Goal: Task Accomplishment & Management: Use online tool/utility

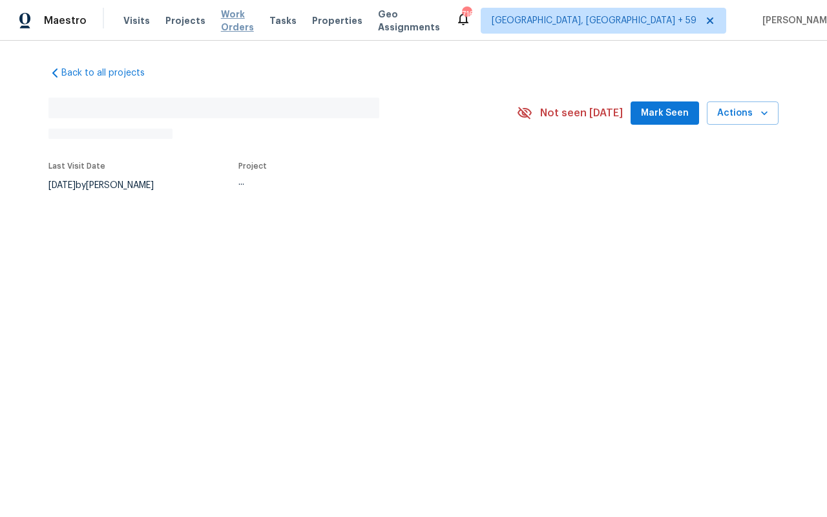
click at [228, 20] on span "Work Orders" at bounding box center [237, 21] width 33 height 26
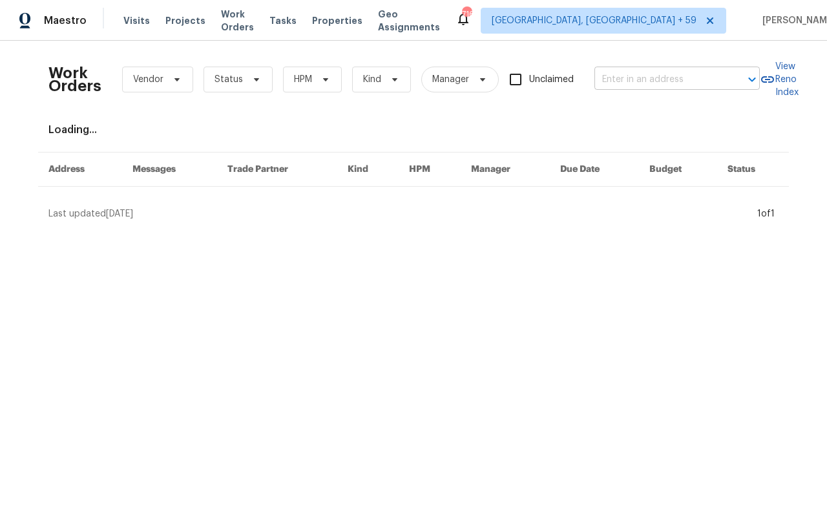
click at [633, 83] on input "text" at bounding box center [658, 80] width 129 height 20
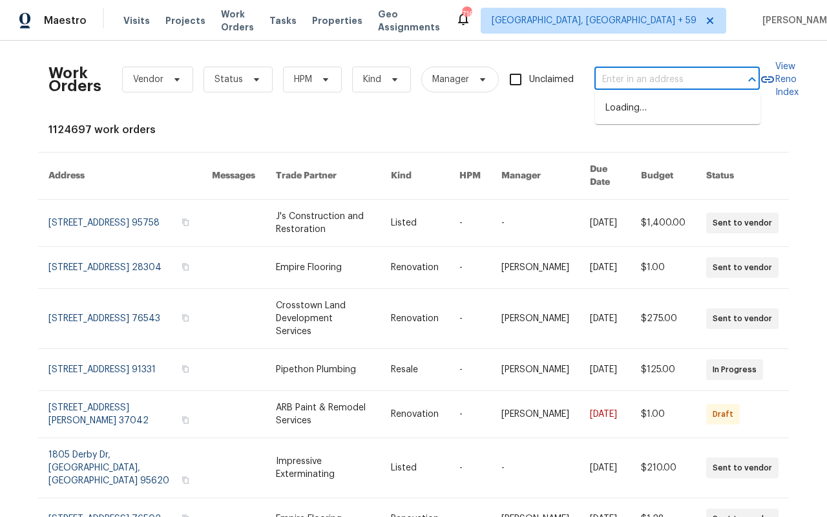
paste input "[STREET_ADDRESS][PERSON_NAME]"
type input "[STREET_ADDRESS][PERSON_NAME]"
click at [624, 120] on li "[STREET_ADDRESS][PERSON_NAME]" at bounding box center [677, 115] width 165 height 35
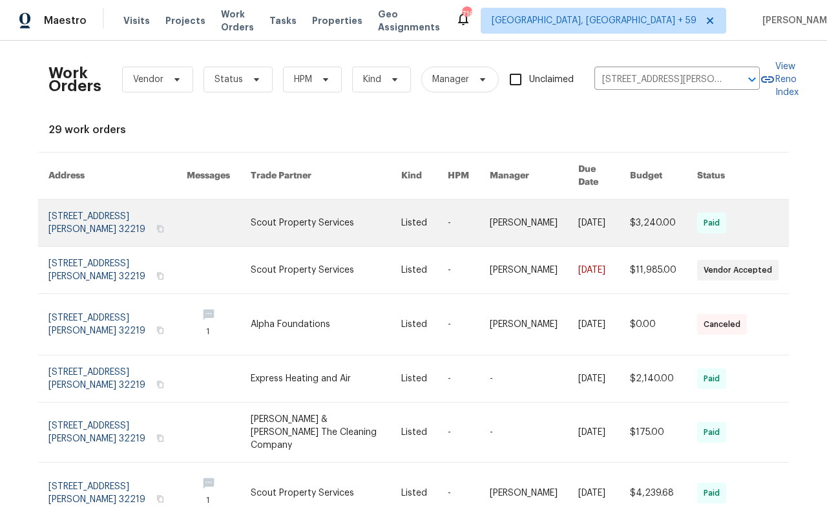
click at [92, 213] on link at bounding box center [117, 223] width 138 height 46
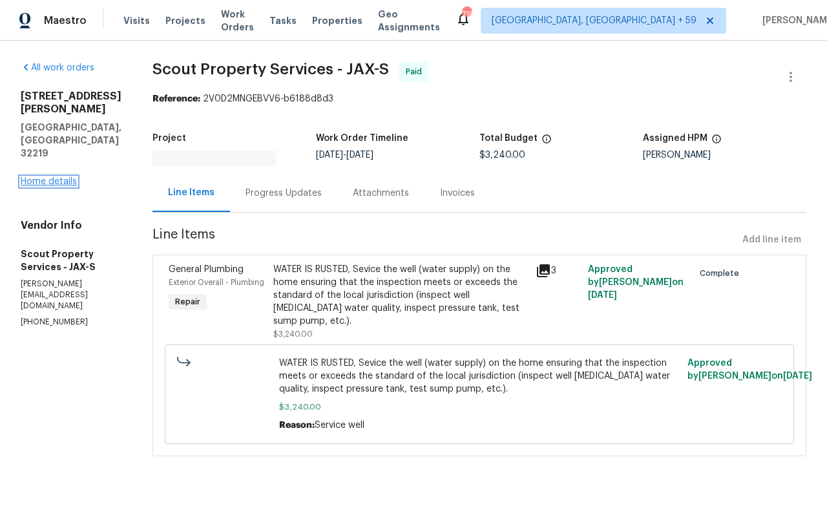
click at [55, 177] on link "Home details" at bounding box center [49, 181] width 56 height 9
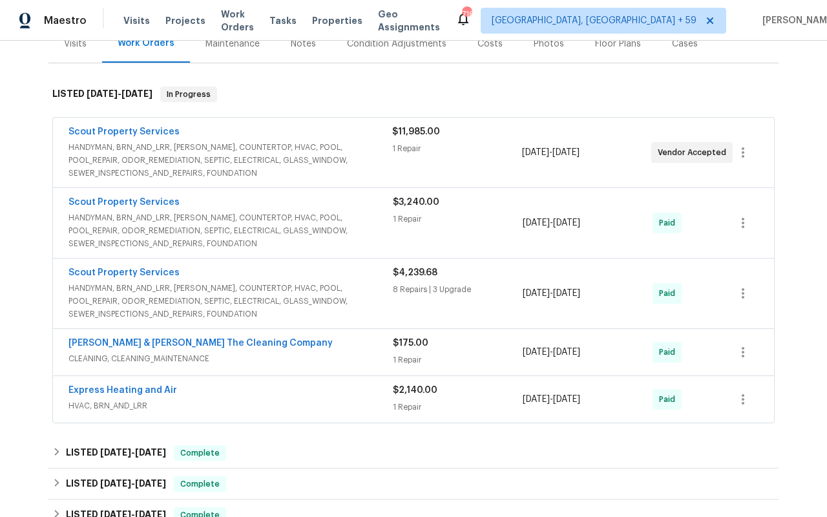
scroll to position [175, 0]
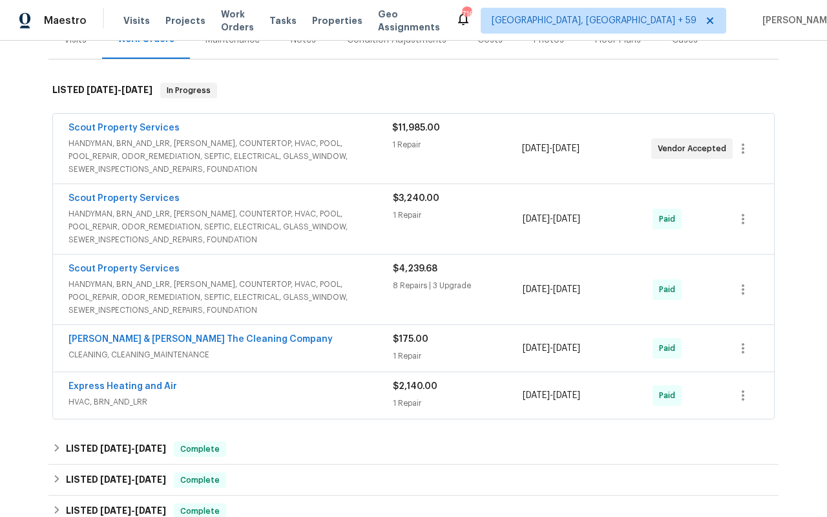
click at [303, 152] on span "HANDYMAN, BRN_AND_LRR, [PERSON_NAME], COUNTERTOP, HVAC, POOL, POOL_REPAIR, ODOR…" at bounding box center [230, 156] width 324 height 39
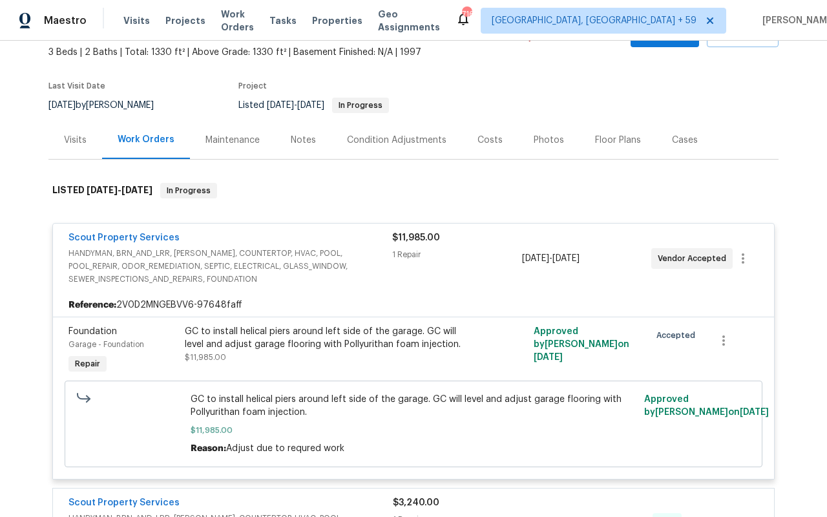
scroll to position [13, 0]
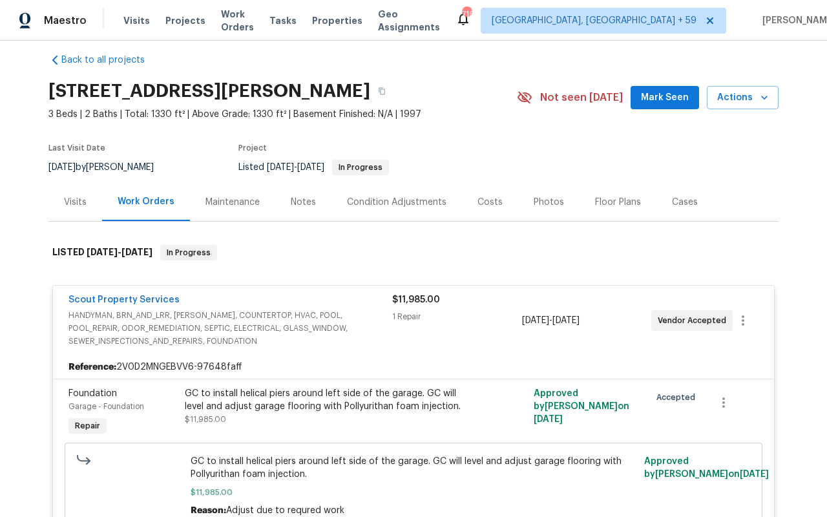
click at [234, 200] on div "Maintenance" at bounding box center [232, 202] width 54 height 13
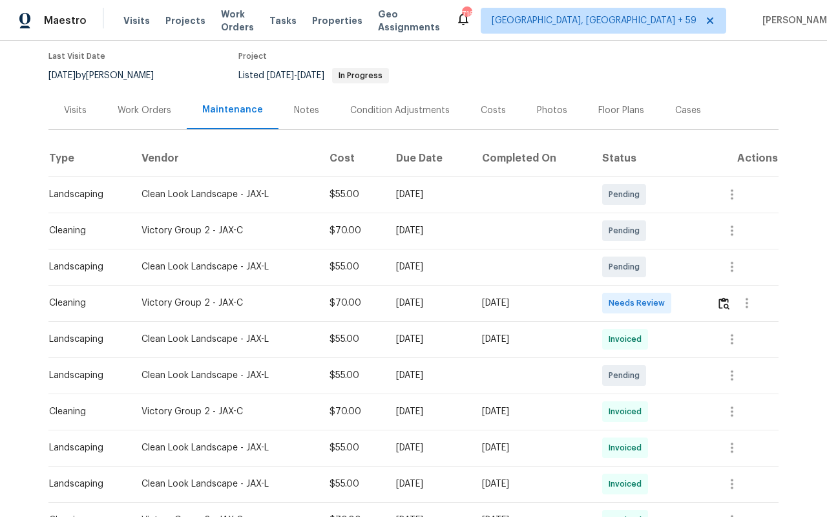
scroll to position [105, 0]
click at [722, 304] on img "button" at bounding box center [723, 302] width 11 height 12
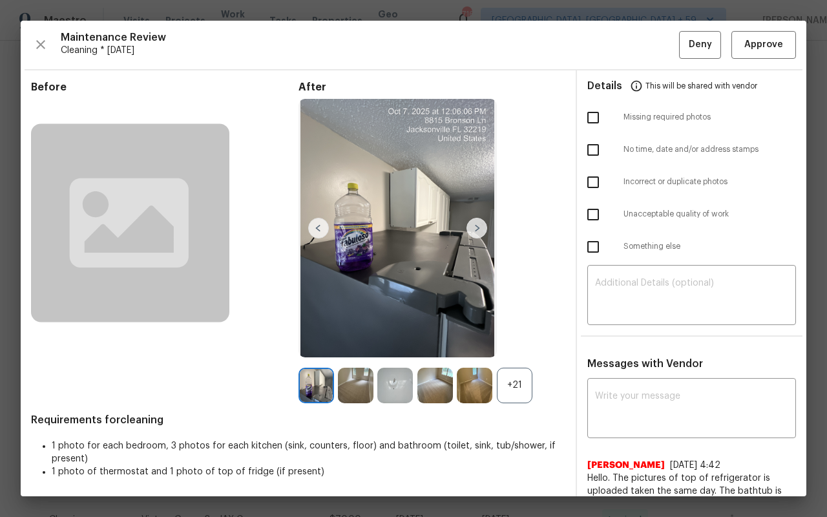
click at [479, 227] on img at bounding box center [476, 228] width 21 height 21
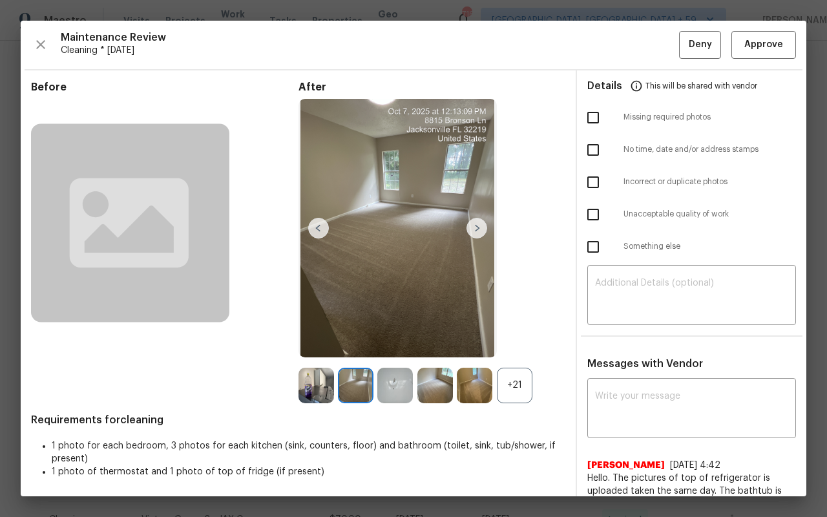
click at [479, 229] on img at bounding box center [476, 228] width 21 height 21
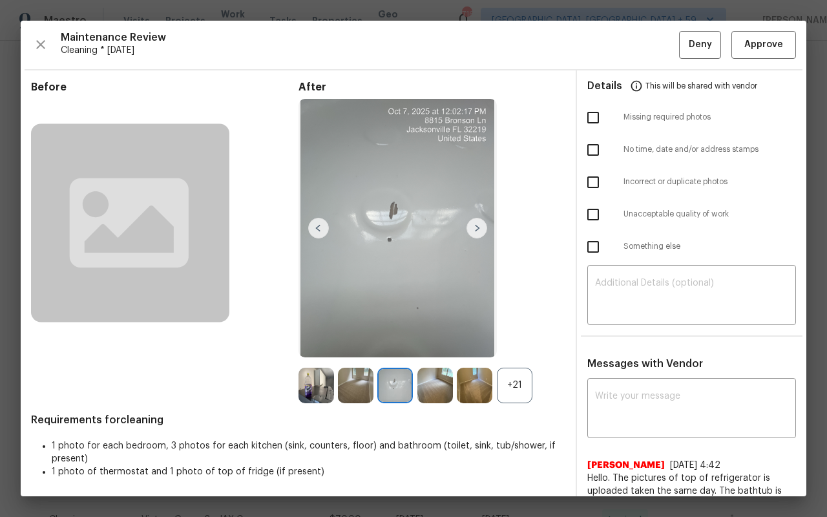
click at [479, 229] on img at bounding box center [476, 228] width 21 height 21
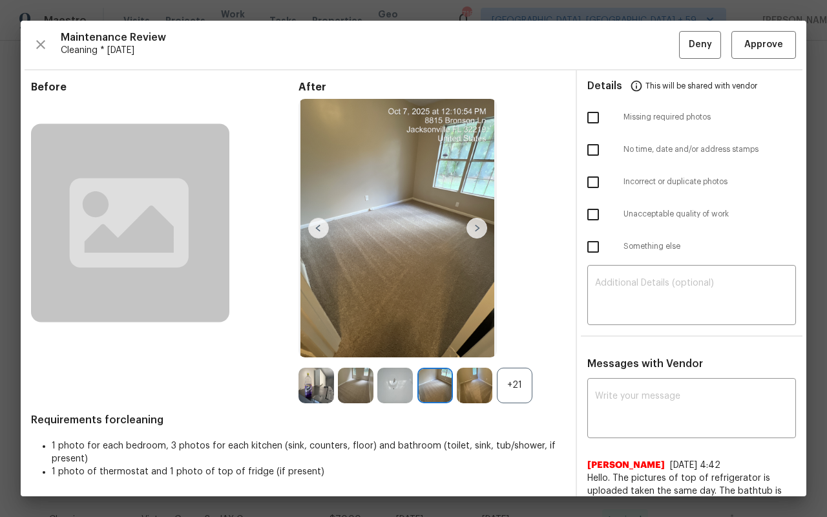
click at [479, 229] on img at bounding box center [476, 228] width 21 height 21
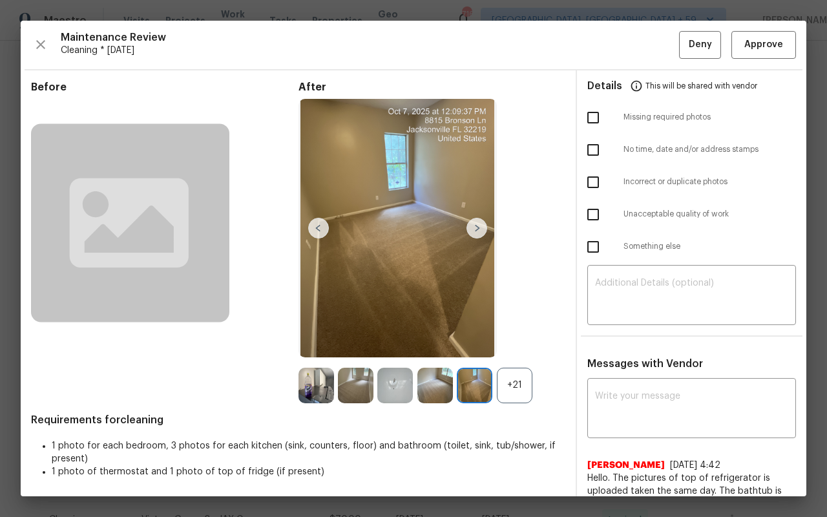
click at [479, 229] on img at bounding box center [476, 228] width 21 height 21
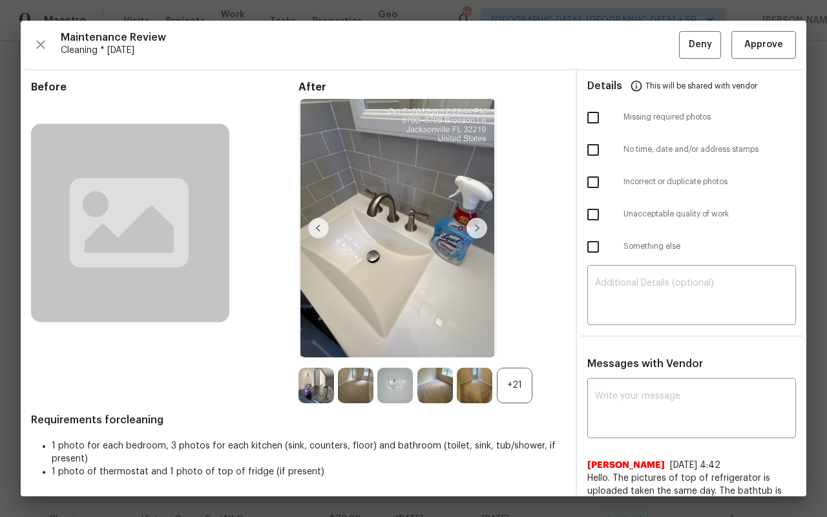
click at [479, 229] on img at bounding box center [476, 228] width 21 height 21
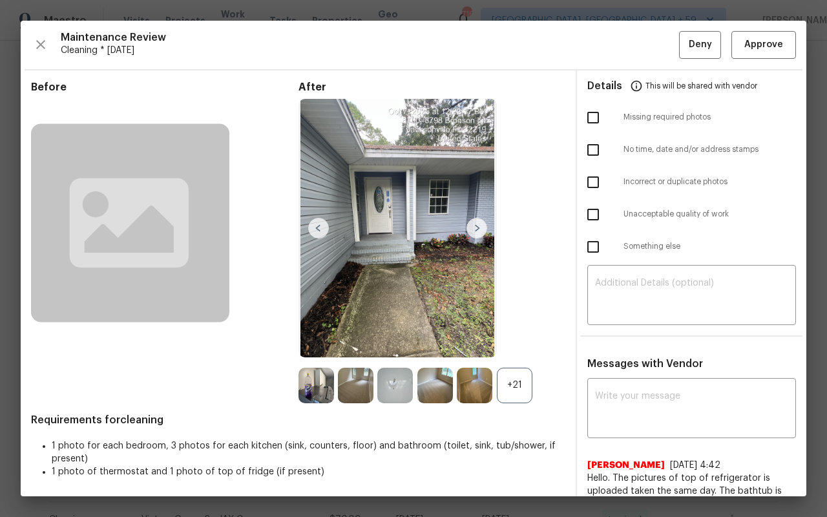
click at [320, 224] on img at bounding box center [318, 228] width 21 height 21
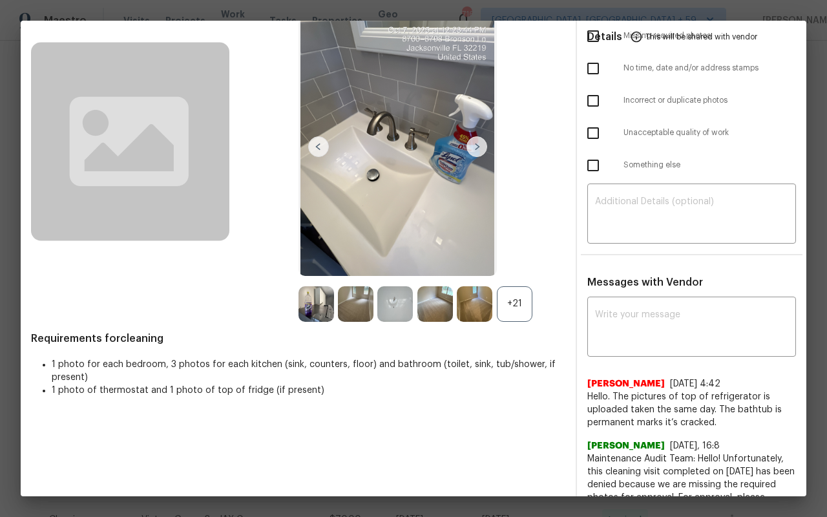
scroll to position [0, 0]
